Goal: Task Accomplishment & Management: Complete application form

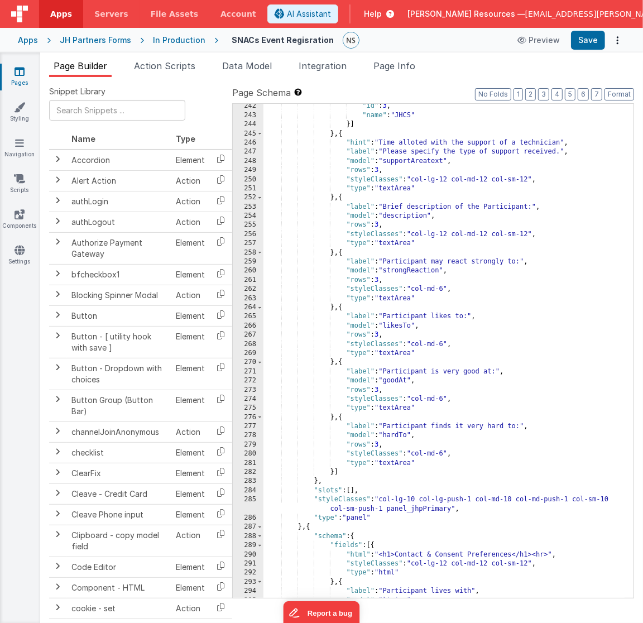
scroll to position [2300, 0]
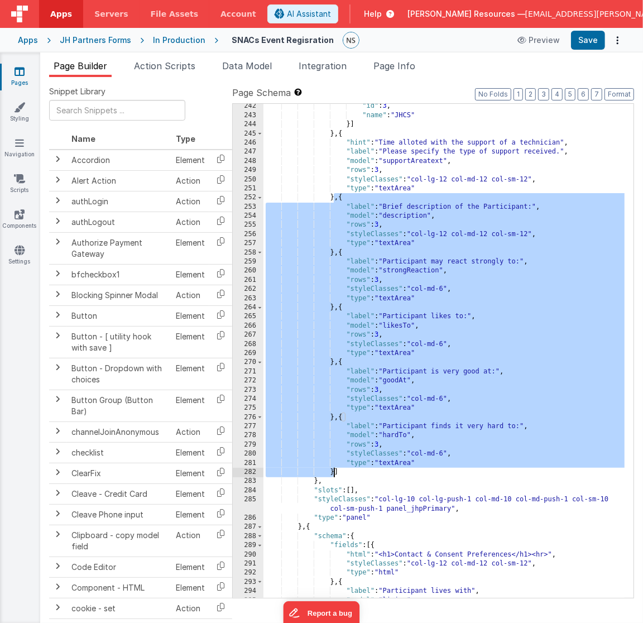
drag, startPoint x: 334, startPoint y: 196, endPoint x: 334, endPoint y: 472, distance: 275.8
click at [334, 472] on div ""id" : 3 , "name" : "JHCS" }] } , { "hint" : "Time alloted with the support of …" at bounding box center [445, 358] width 362 height 513
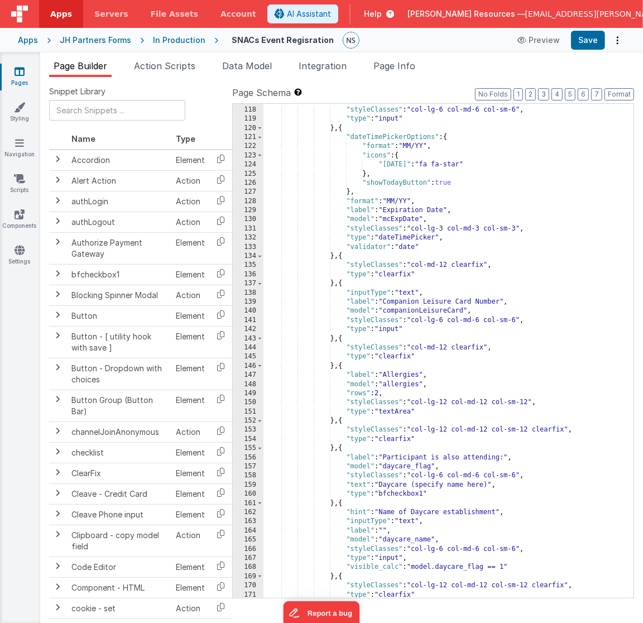
scroll to position [1161, 0]
click at [335, 422] on div ""model" : "mcNumber" , "styleClasses" : "col-lg-6 col-md-6 col-sm-6" , "type" :…" at bounding box center [445, 352] width 362 height 513
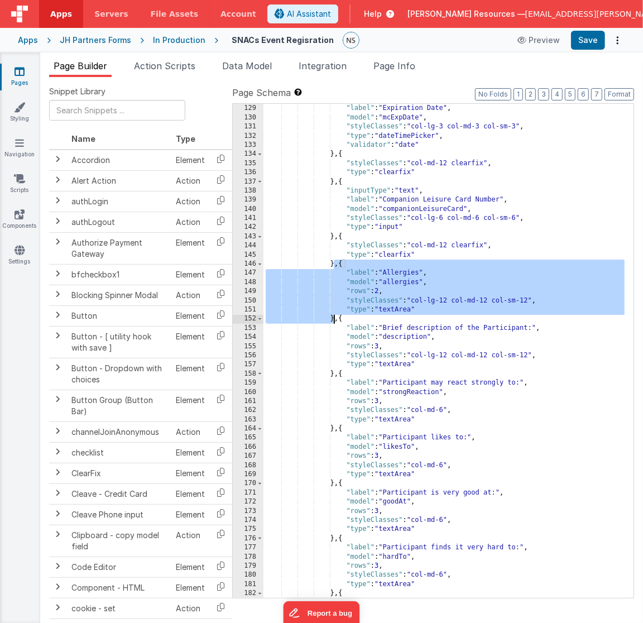
drag, startPoint x: 335, startPoint y: 265, endPoint x: 333, endPoint y: 320, distance: 55.3
click at [333, 320] on div ""format" : "MM/YY" , "label" : "Expiration Date" , "model" : "mcExpDate" , "sty…" at bounding box center [445, 351] width 362 height 513
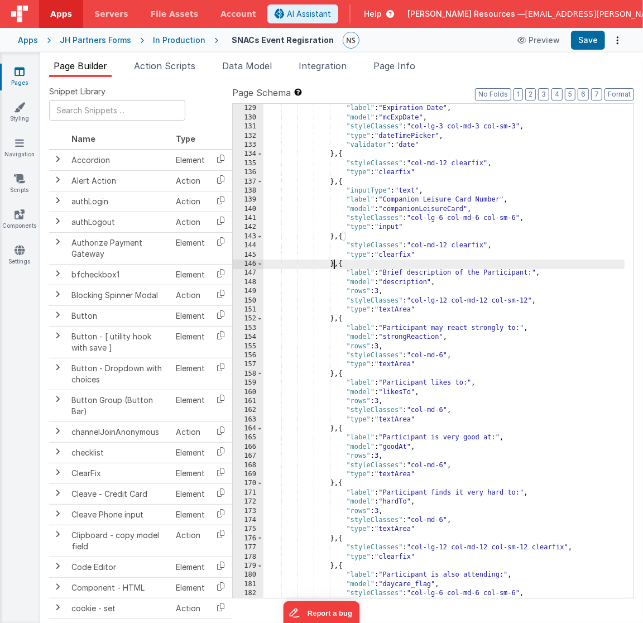
click at [335, 321] on div ""format" : "MM/YY" , "label" : "Expiration Date" , "model" : "mcExpDate" , "sty…" at bounding box center [445, 351] width 362 height 513
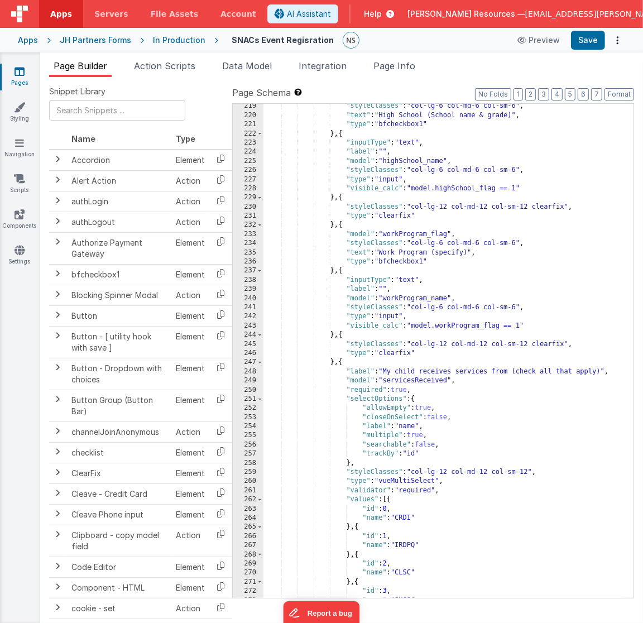
scroll to position [2089, 0]
drag, startPoint x: 420, startPoint y: 370, endPoint x: 388, endPoint y: 372, distance: 32.4
click at [388, 372] on div ""styleClasses" : "col-lg-6 col-md-6 col-sm-6" , "text" : "High School (School n…" at bounding box center [445, 358] width 362 height 513
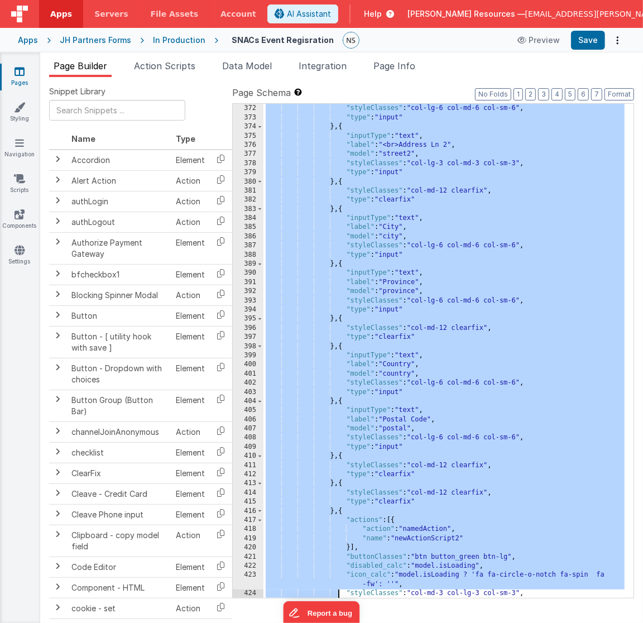
scroll to position [3525, 0]
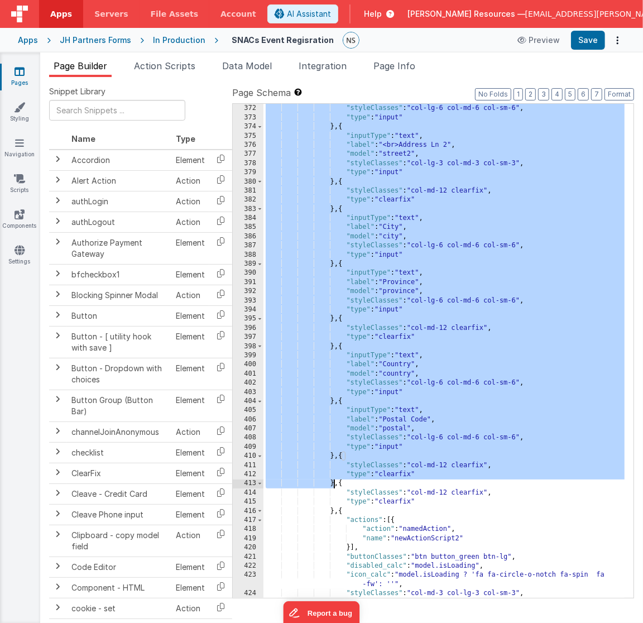
drag, startPoint x: 335, startPoint y: 311, endPoint x: 333, endPoint y: 487, distance: 175.9
click at [333, 487] on div ""model" : "stree1" , "styleClasses" : "col-lg-6 col-md-6 col-sm-6" , "type" : "…" at bounding box center [445, 356] width 362 height 522
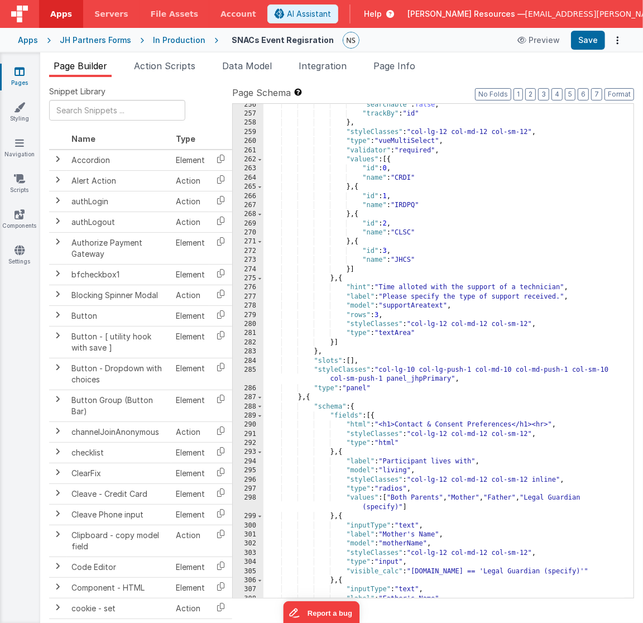
scroll to position [2461, 0]
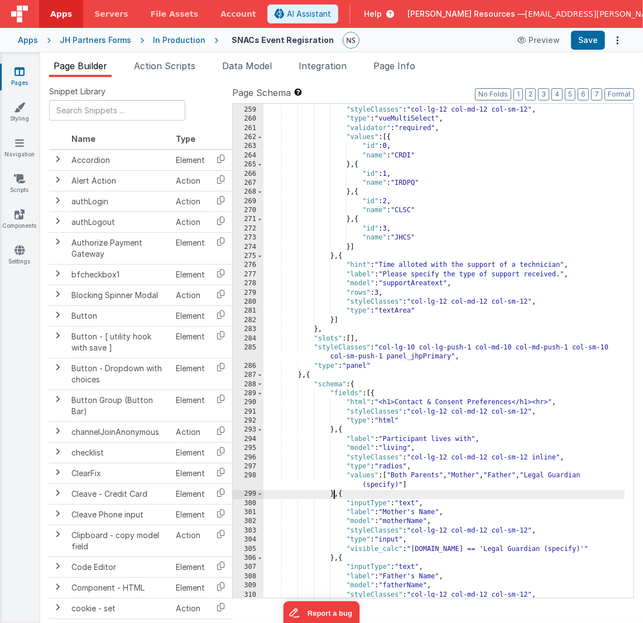
click at [334, 495] on div "} , "styleClasses" : "col-lg-12 col-md-12 col-sm-12" , "type" : "vueMultiSelect…" at bounding box center [445, 352] width 362 height 513
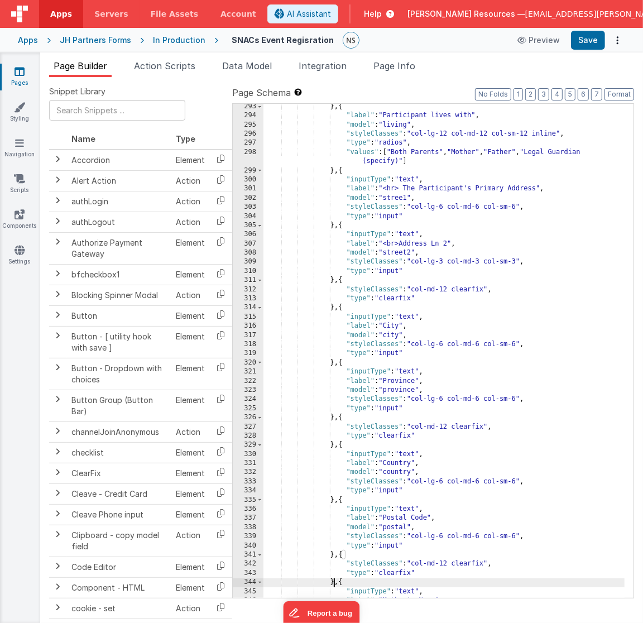
scroll to position [2786, 0]
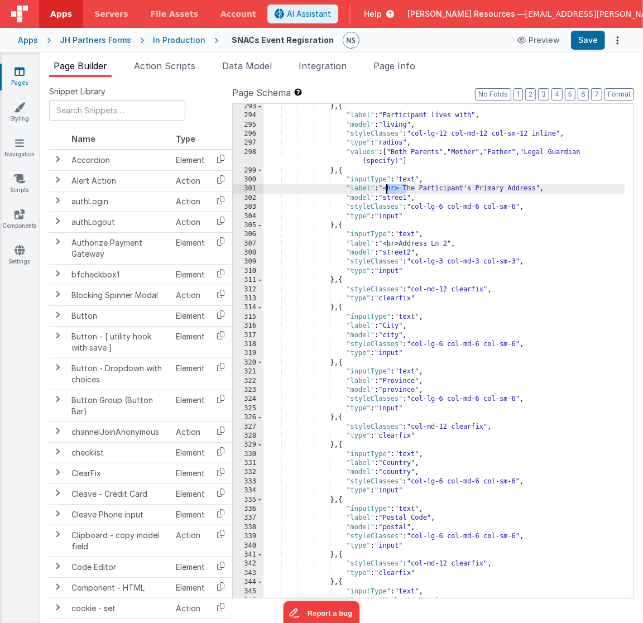
drag, startPoint x: 406, startPoint y: 189, endPoint x: 386, endPoint y: 191, distance: 20.7
click at [386, 191] on div "} , { "label" : "Participant lives with" , "model" : "living" , "styleClasses" …" at bounding box center [445, 358] width 362 height 513
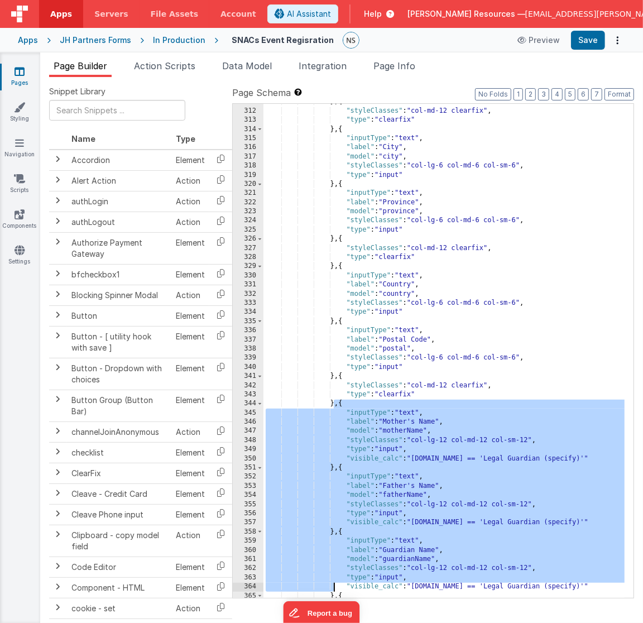
scroll to position [2967, 0]
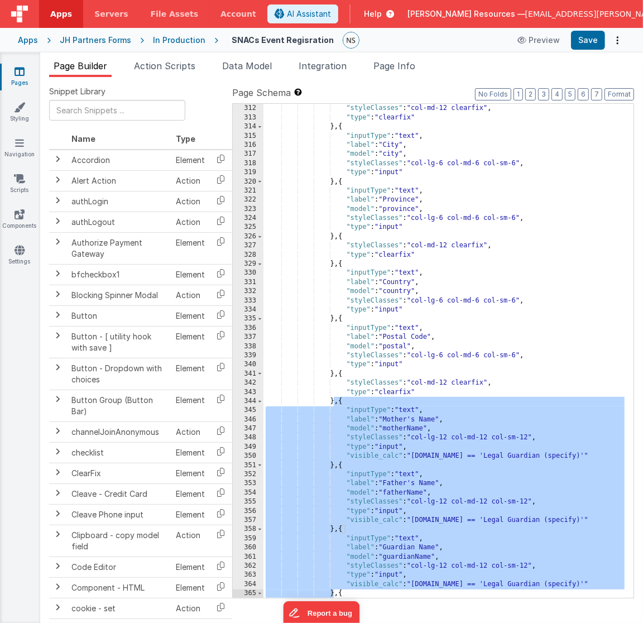
drag, startPoint x: 334, startPoint y: 403, endPoint x: 335, endPoint y: 594, distance: 190.4
click at [335, 594] on div "} , { "styleClasses" : "col-md-12 clearfix" , "type" : "clearfix" } , { "inputT…" at bounding box center [445, 351] width 362 height 513
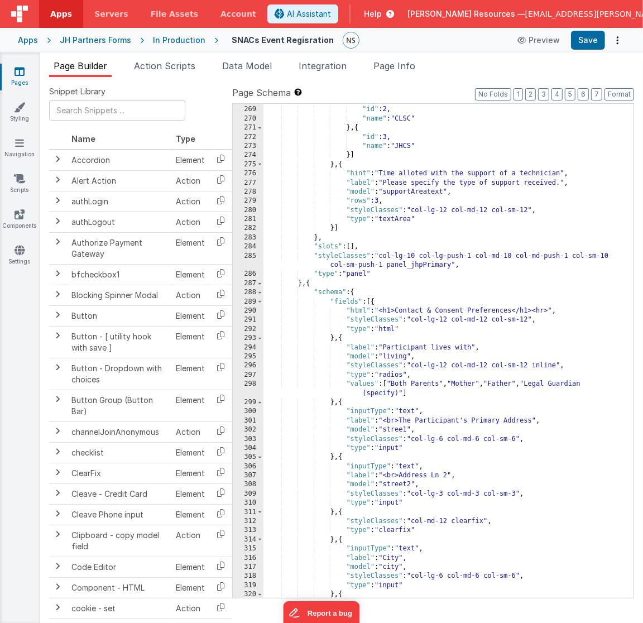
scroll to position [2587, 0]
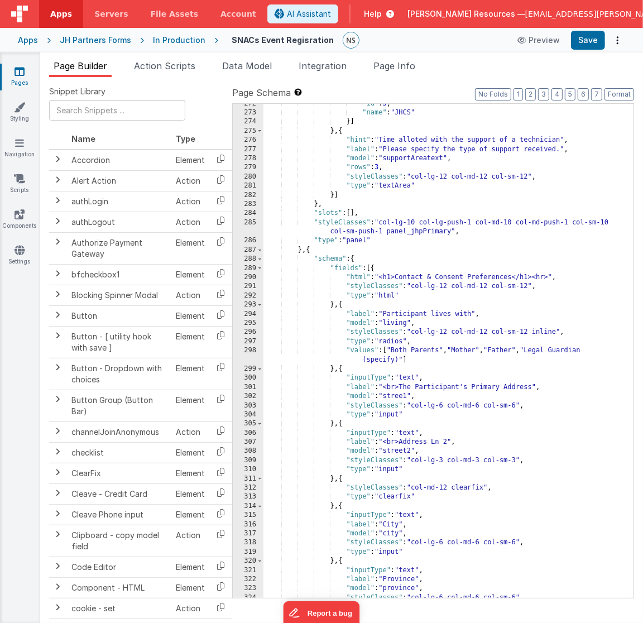
click at [334, 370] on div ""id" : 3 , "name" : "JHCS" }] } , { "hint" : "Time alloted with the support of …" at bounding box center [445, 355] width 362 height 513
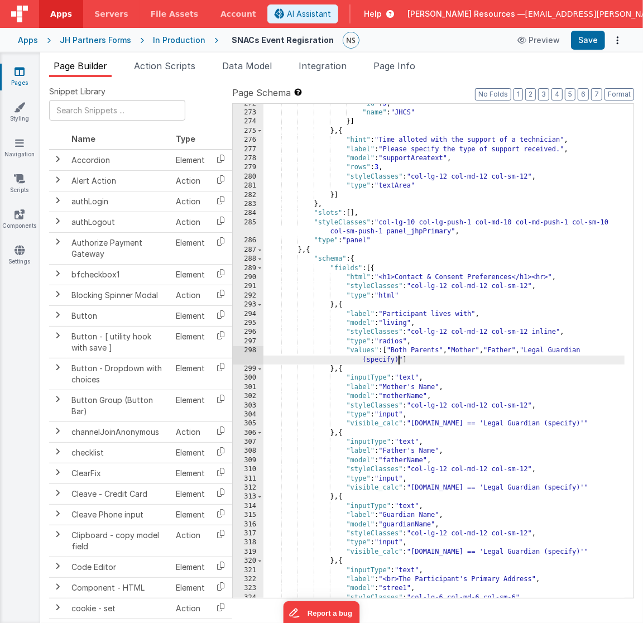
click at [399, 361] on div ""id" : 3 , "name" : "JHCS" }] } , { "hint" : "Time alloted with the support of …" at bounding box center [445, 355] width 362 height 513
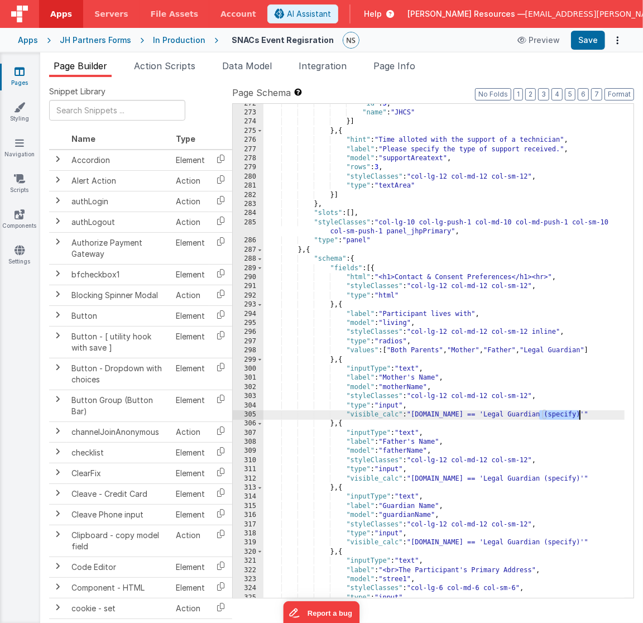
drag, startPoint x: 539, startPoint y: 414, endPoint x: 579, endPoint y: 415, distance: 39.7
click at [579, 415] on div ""id" : 3 , "name" : "JHCS" }] } , { "hint" : "Time alloted with the support of …" at bounding box center [445, 355] width 362 height 513
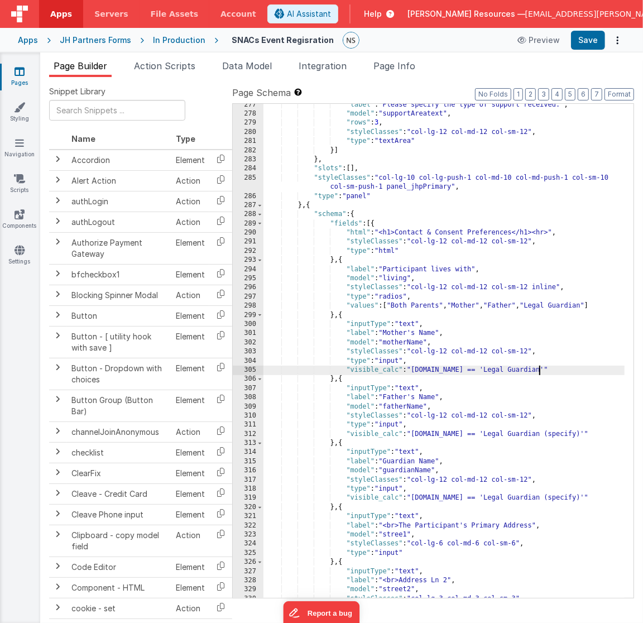
scroll to position [2631, 0]
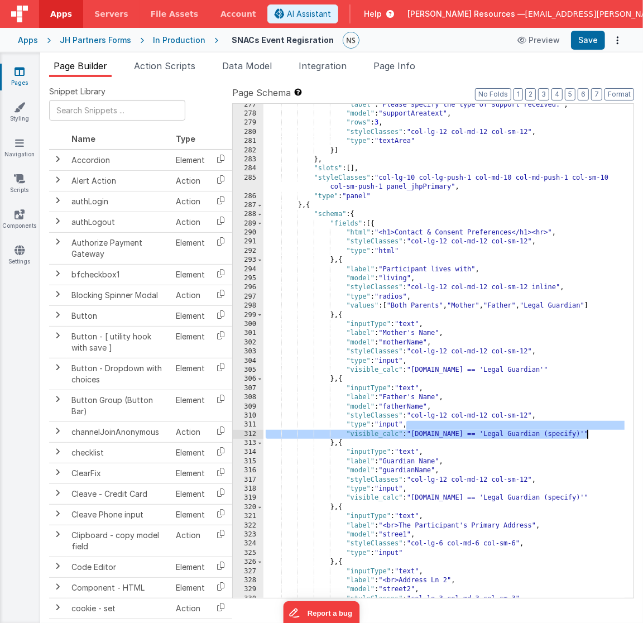
drag, startPoint x: 407, startPoint y: 424, endPoint x: 589, endPoint y: 435, distance: 181.8
click at [589, 435] on div ""label" : "Please specify the type of support received." , "model" : "supportAr…" at bounding box center [445, 357] width 362 height 513
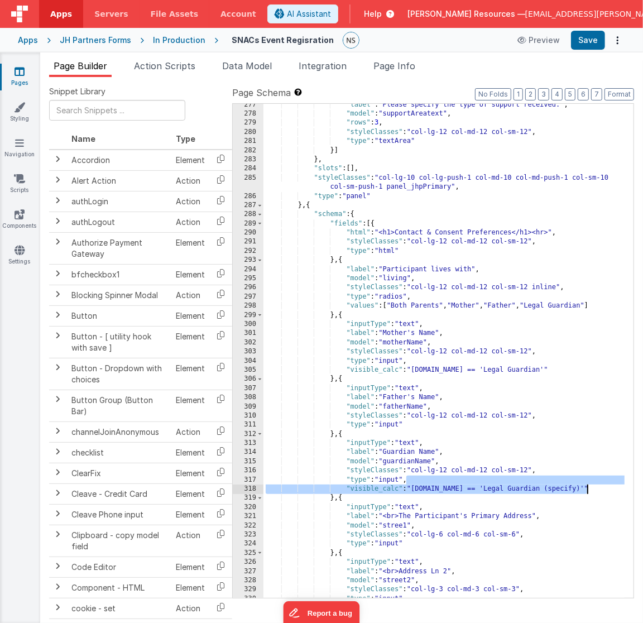
drag, startPoint x: 408, startPoint y: 480, endPoint x: 587, endPoint y: 489, distance: 180.0
click at [587, 489] on div ""label" : "Please specify the type of support received." , "model" : "supportAr…" at bounding box center [445, 357] width 362 height 513
click at [580, 489] on div ""label" : "Please specify the type of support received." , "model" : "supportAr…" at bounding box center [445, 357] width 362 height 513
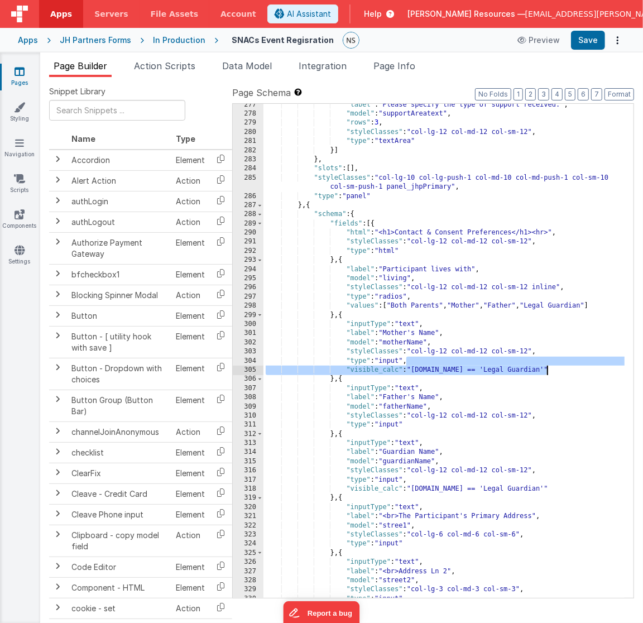
drag, startPoint x: 408, startPoint y: 361, endPoint x: 548, endPoint y: 372, distance: 140.6
click at [548, 372] on div ""label" : "Please specify the type of support received." , "model" : "supportAr…" at bounding box center [445, 357] width 362 height 513
